Goal: Use online tool/utility: Utilize a website feature to perform a specific function

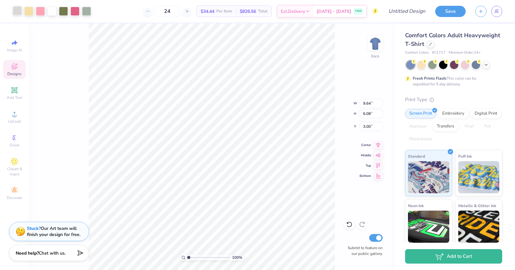
click at [15, 12] on div at bounding box center [17, 10] width 9 height 9
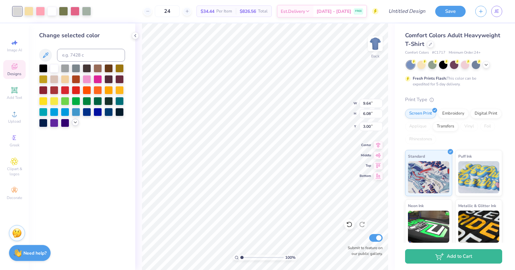
click at [77, 122] on icon at bounding box center [75, 122] width 5 height 5
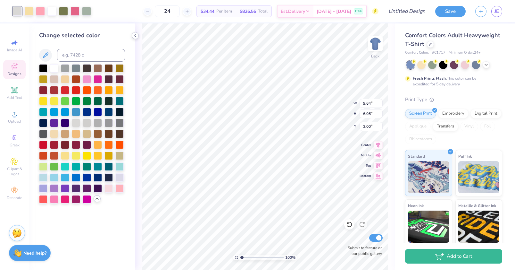
click at [136, 34] on icon at bounding box center [135, 35] width 5 height 5
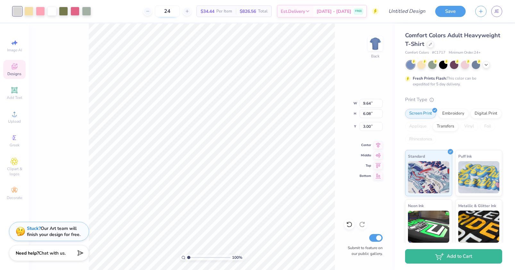
drag, startPoint x: 184, startPoint y: 12, endPoint x: 169, endPoint y: 12, distance: 15.1
click at [169, 12] on input "24" at bounding box center [167, 11] width 25 height 12
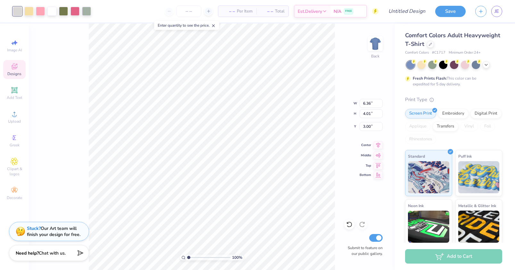
type input "6.36"
type input "4.01"
click at [379, 145] on icon at bounding box center [378, 144] width 9 height 8
type input "9.33"
type input "5.88"
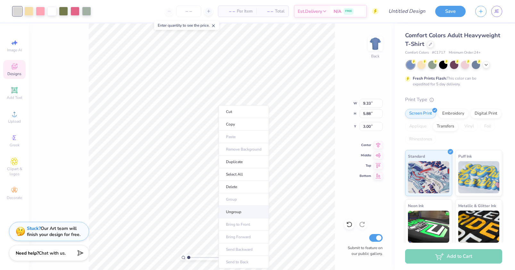
click at [237, 208] on li "Ungroup" at bounding box center [244, 212] width 50 height 13
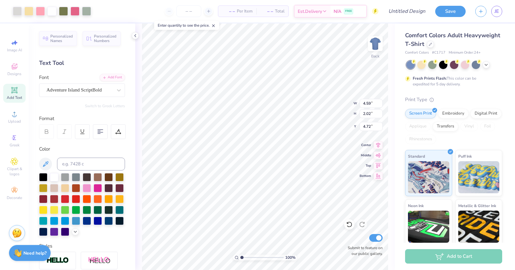
type input "9.33"
type input "5.88"
type input "3.00"
click at [263, 188] on li "Group" at bounding box center [268, 189] width 50 height 13
click at [292, 210] on li "Ungroup" at bounding box center [289, 211] width 50 height 13
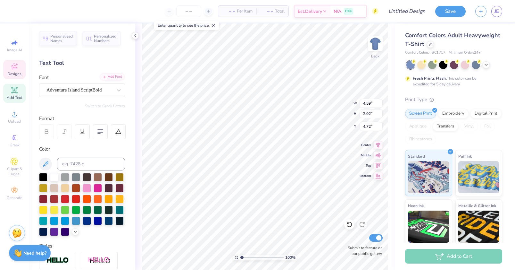
type input "2.33"
type input "2.22"
type input "6.55"
click at [58, 219] on div at bounding box center [54, 220] width 8 height 8
drag, startPoint x: 15, startPoint y: 10, endPoint x: 16, endPoint y: 14, distance: 4.0
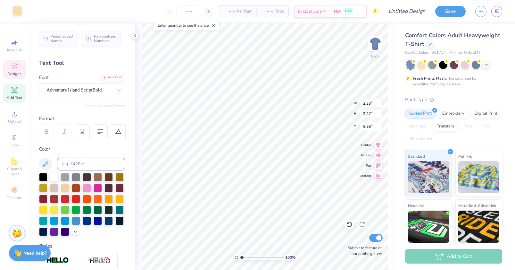
click at [15, 10] on div at bounding box center [17, 10] width 9 height 9
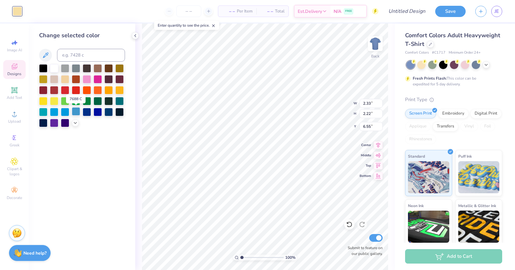
click at [74, 113] on div at bounding box center [76, 111] width 8 height 8
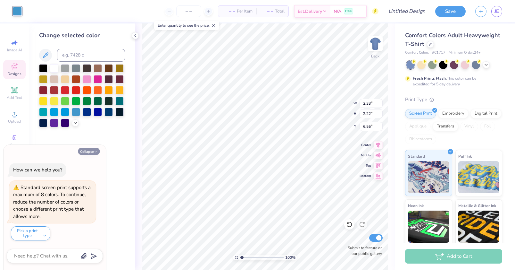
click at [91, 150] on button "Collapse" at bounding box center [88, 151] width 21 height 7
type textarea "x"
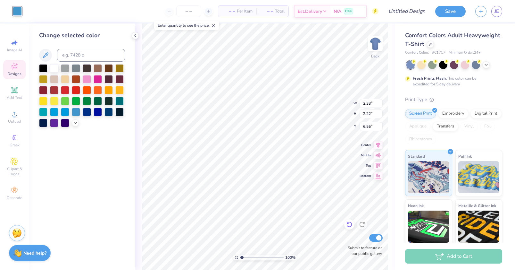
click at [349, 224] on icon at bounding box center [349, 224] width 6 height 6
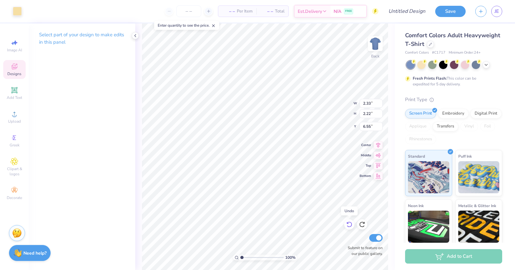
click at [349, 224] on icon at bounding box center [349, 224] width 6 height 6
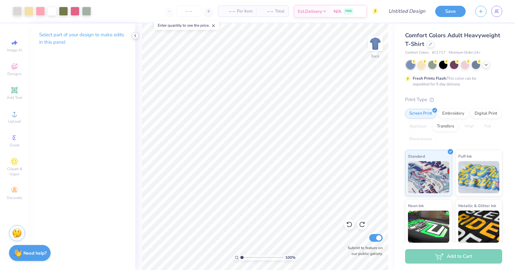
click at [135, 36] on icon at bounding box center [135, 35] width 5 height 5
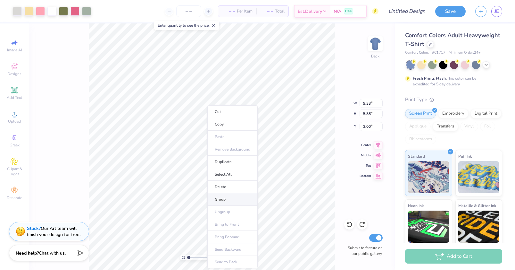
click at [220, 198] on li "Group" at bounding box center [232, 199] width 50 height 13
